Goal: Obtain resource: Obtain resource

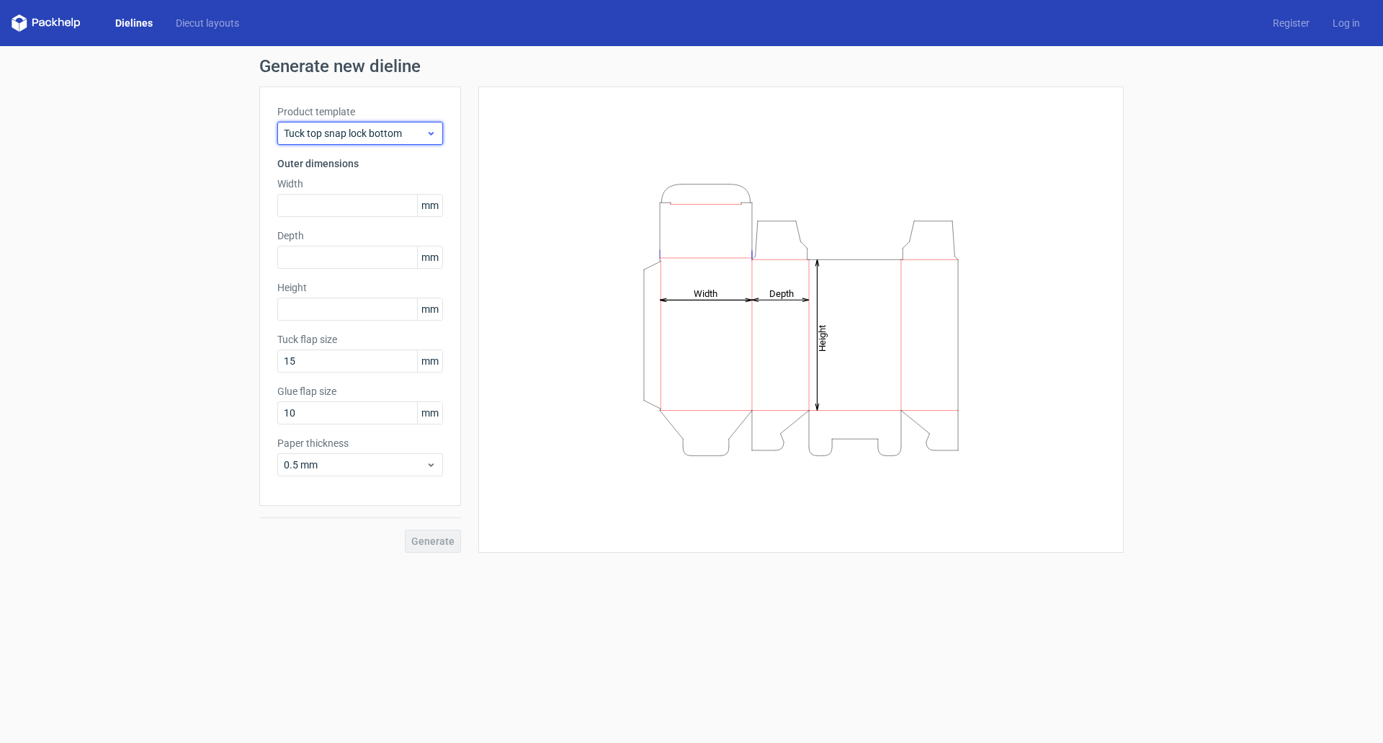
click at [434, 128] on icon at bounding box center [431, 134] width 11 height 12
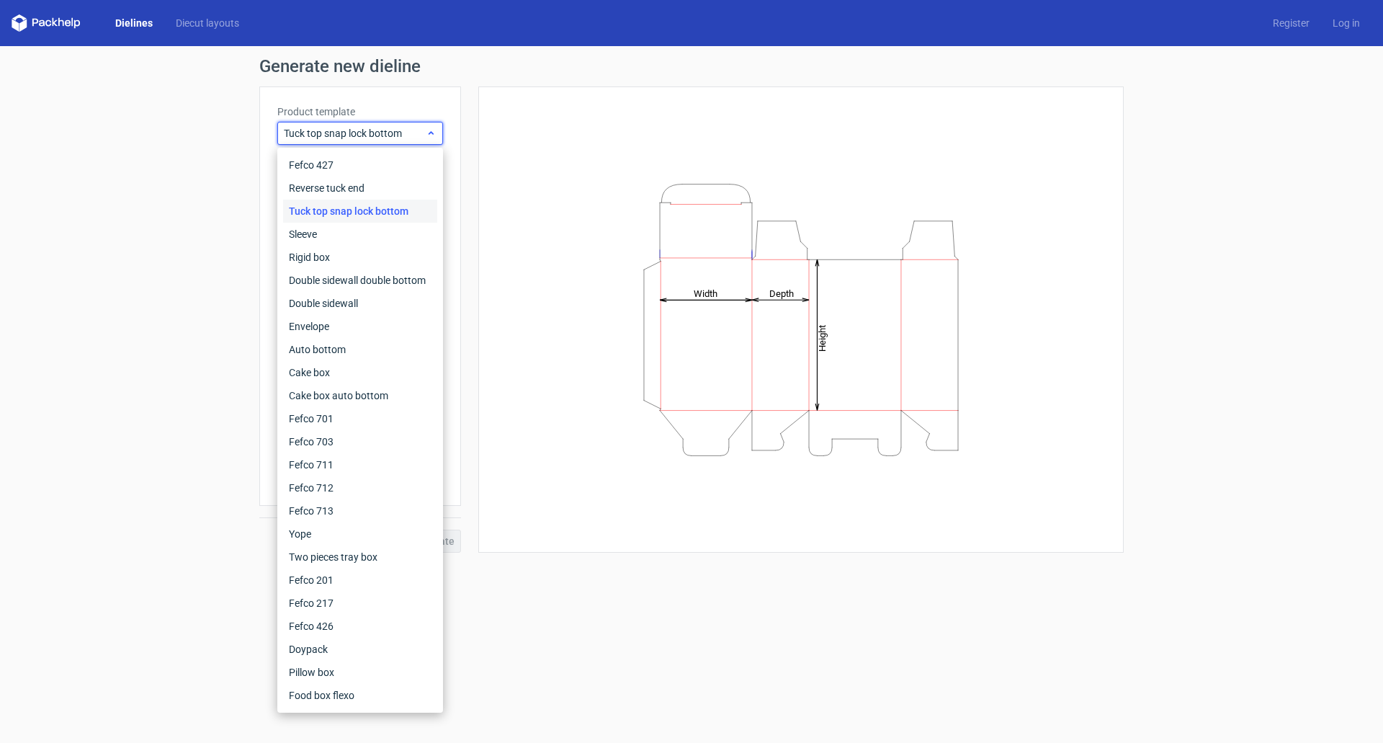
click at [377, 133] on span "Tuck top snap lock bottom" at bounding box center [355, 133] width 142 height 14
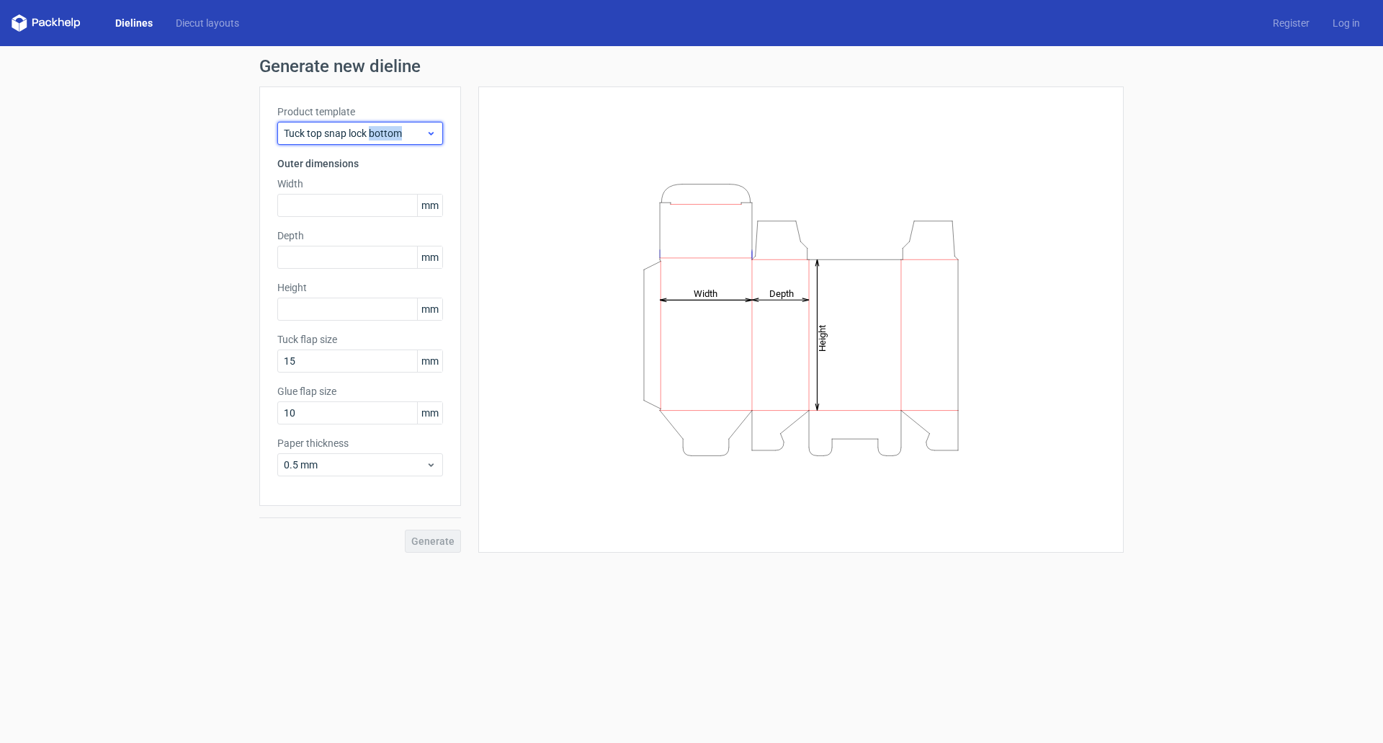
click at [377, 133] on span "Tuck top snap lock bottom" at bounding box center [355, 133] width 142 height 14
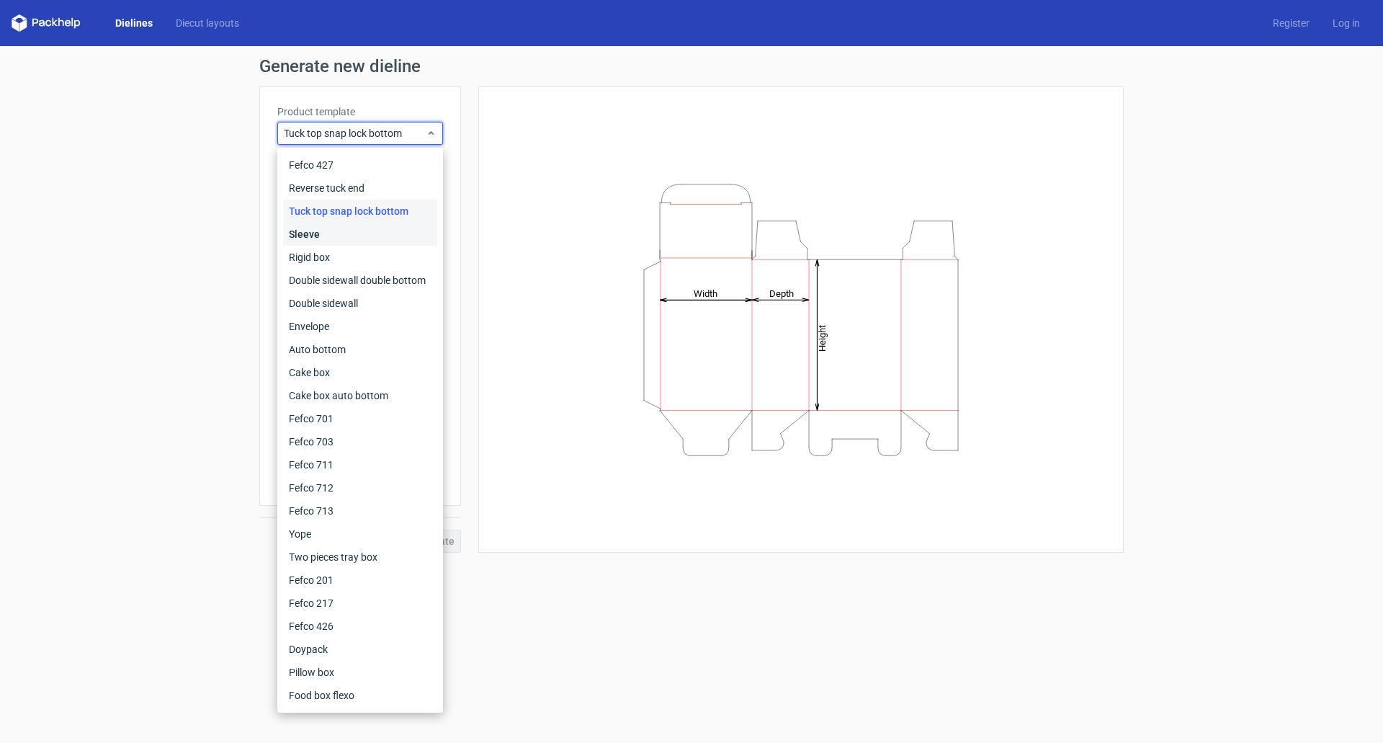
click at [328, 240] on div "Sleeve" at bounding box center [360, 234] width 154 height 23
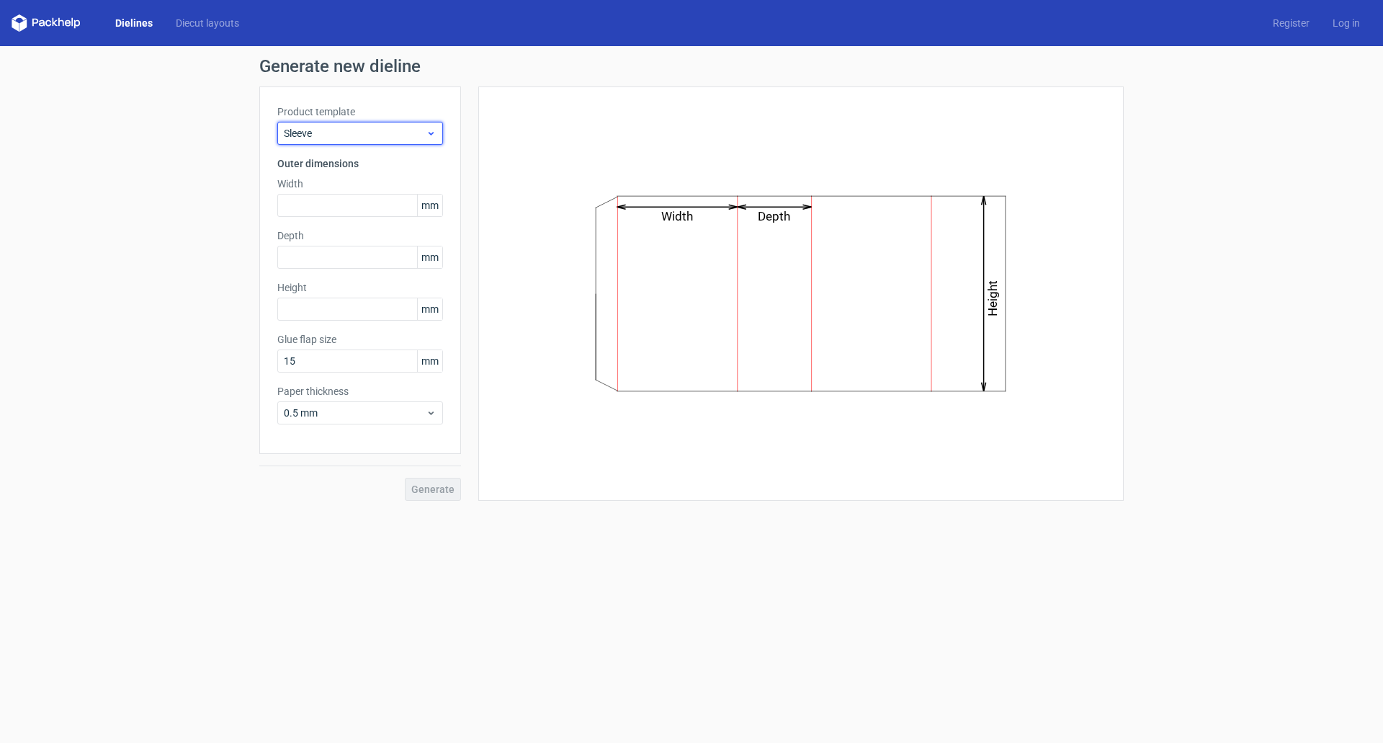
click at [352, 137] on span "Sleeve" at bounding box center [355, 133] width 142 height 14
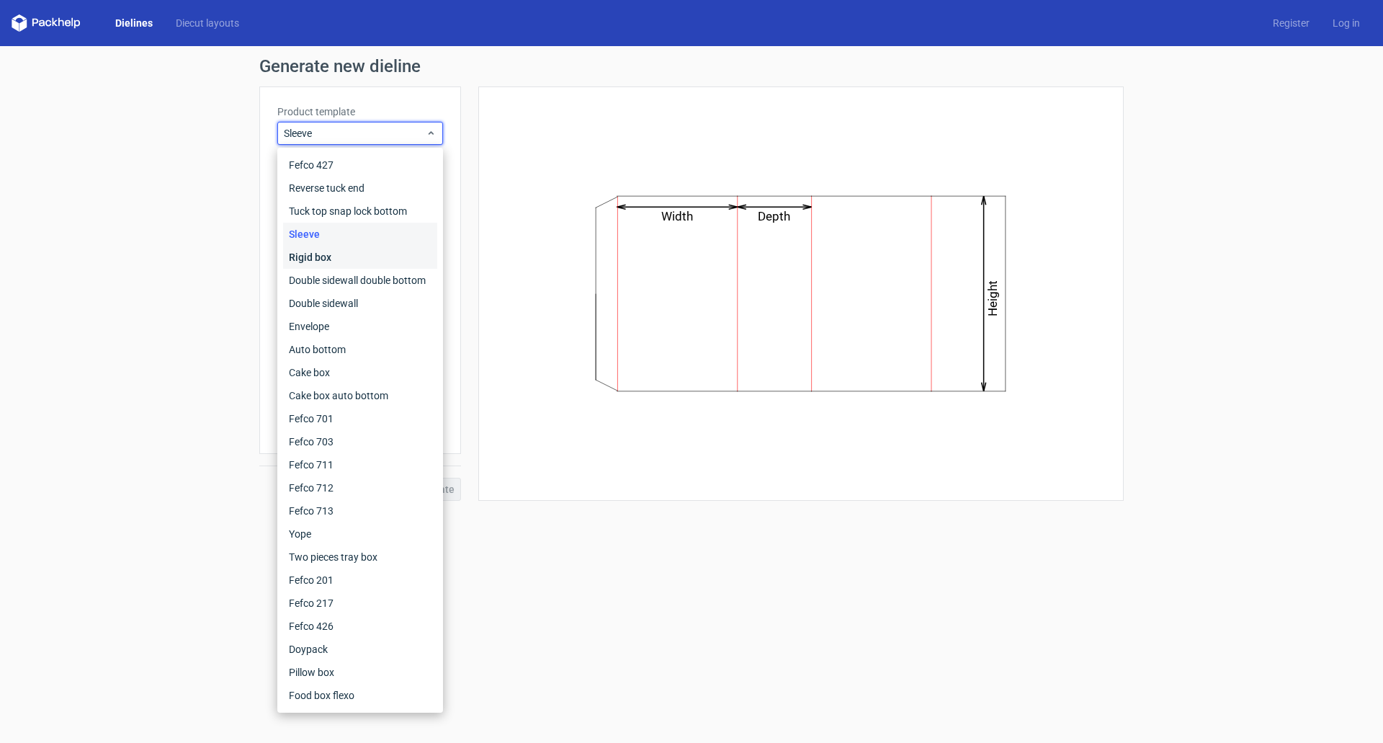
click at [310, 256] on div "Rigid box" at bounding box center [360, 257] width 154 height 23
